Goal: Task Accomplishment & Management: Manage account settings

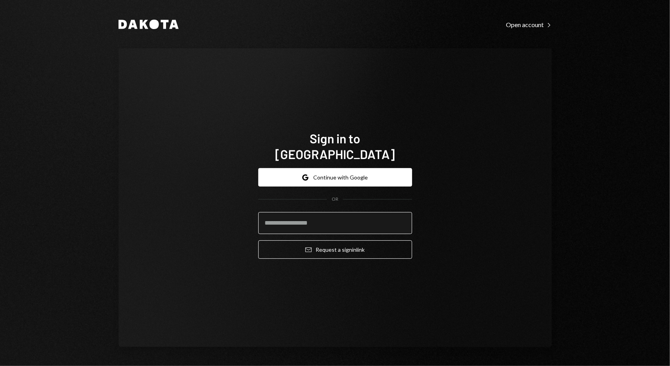
click at [306, 212] on input "email" at bounding box center [335, 223] width 154 height 22
paste input "**********"
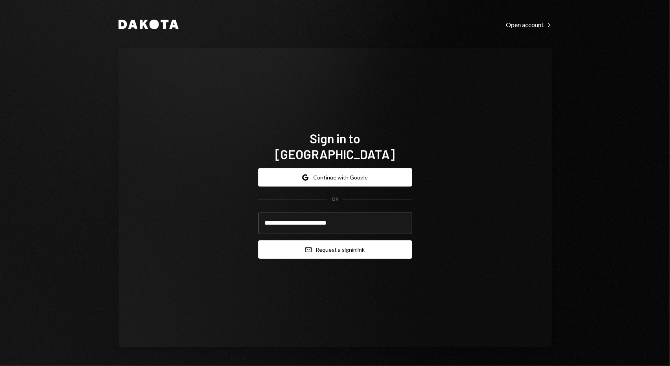
type input "**********"
click at [301, 244] on button "Email Request a sign in link" at bounding box center [335, 249] width 154 height 18
